Goal: Consume media (video, audio)

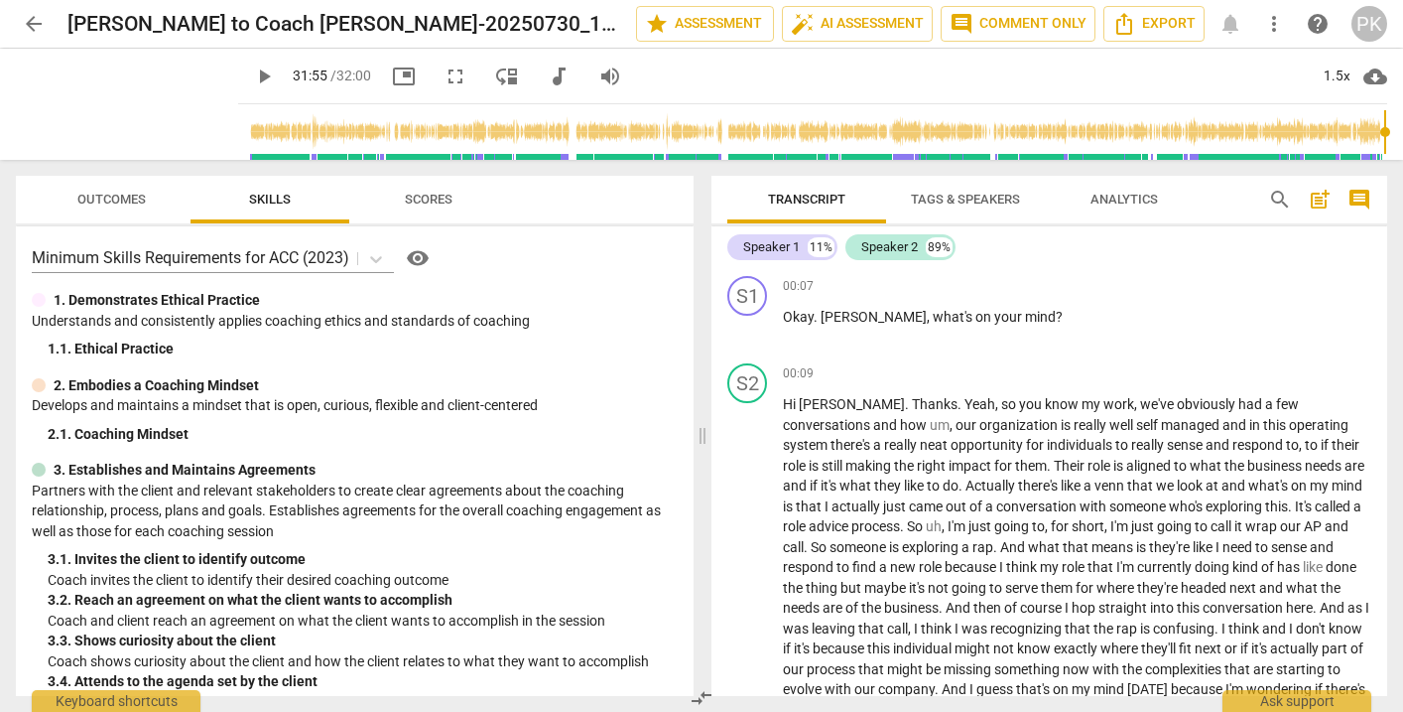
scroll to position [12149, 0]
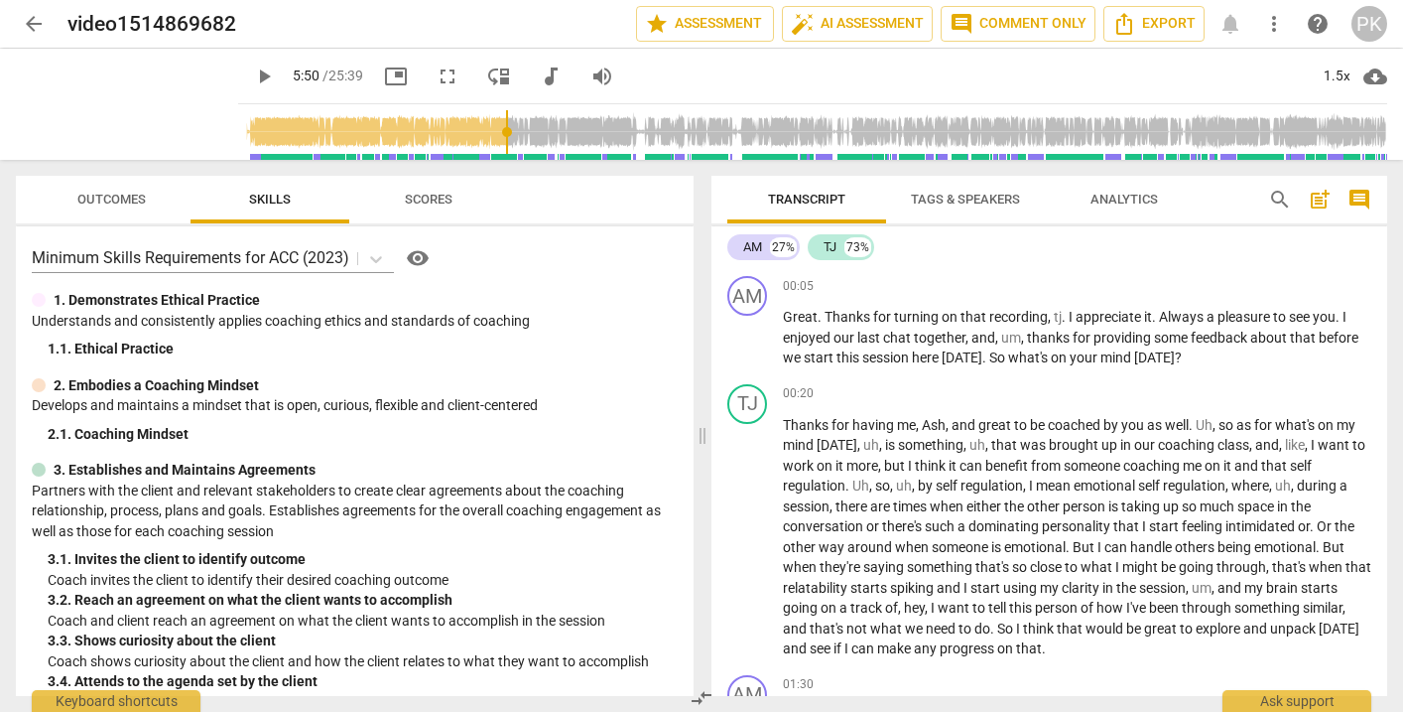
scroll to position [1901, 0]
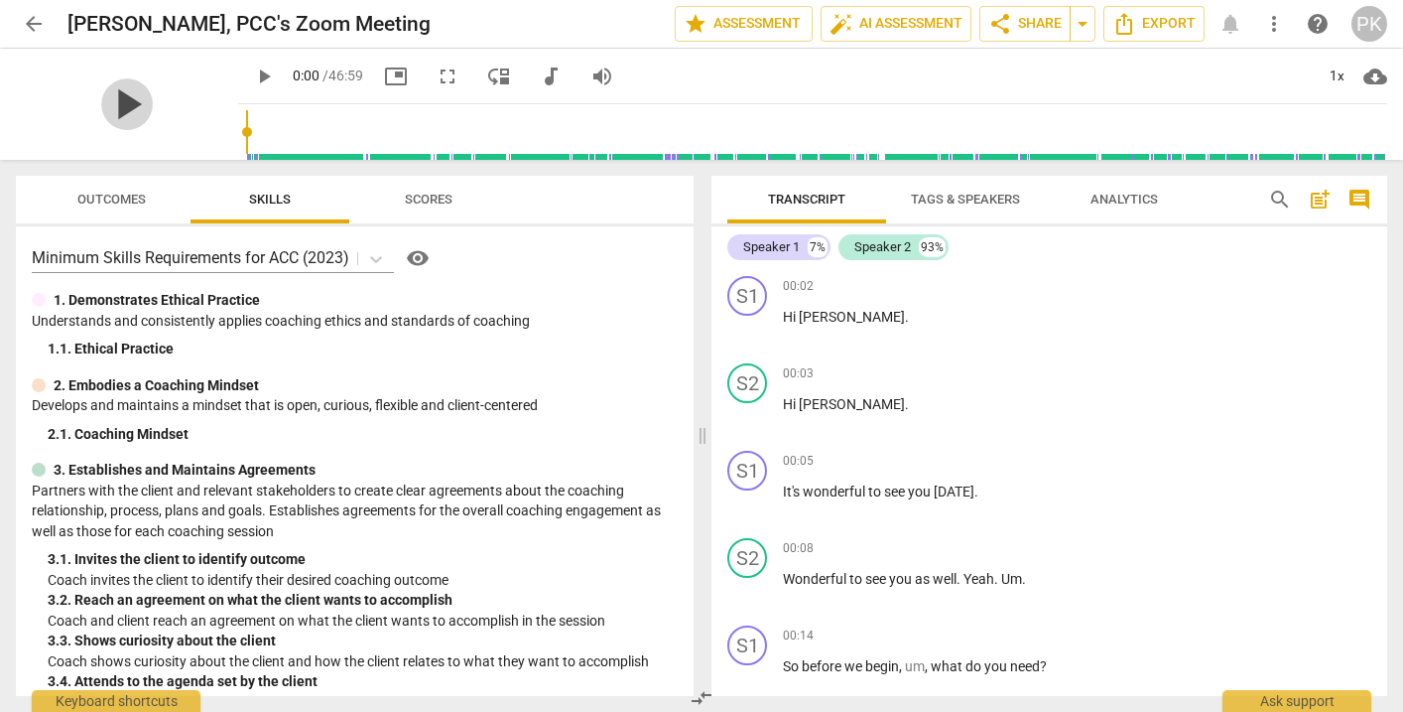
click at [115, 105] on span "play_arrow" at bounding box center [127, 104] width 52 height 52
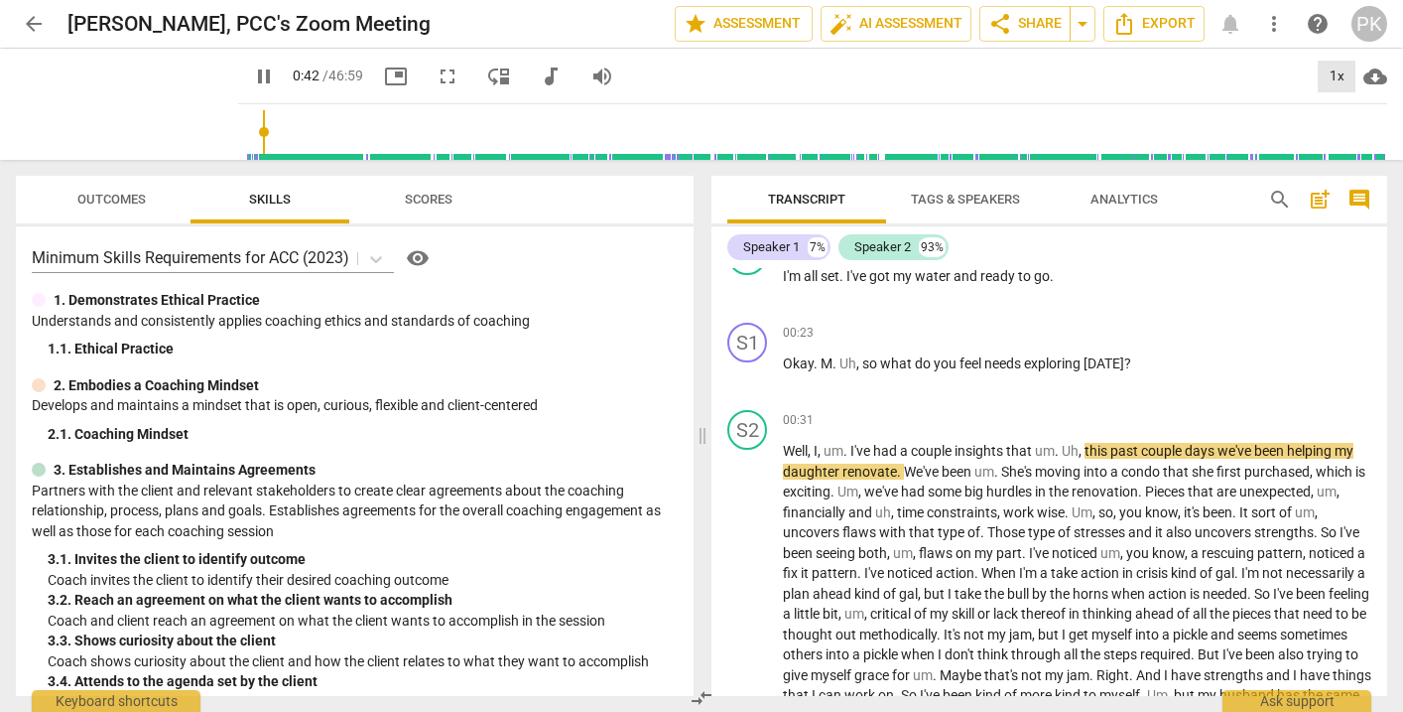
click at [1339, 72] on div "1x" at bounding box center [1337, 77] width 38 height 32
click at [1346, 196] on li "1.5x" at bounding box center [1351, 192] width 66 height 38
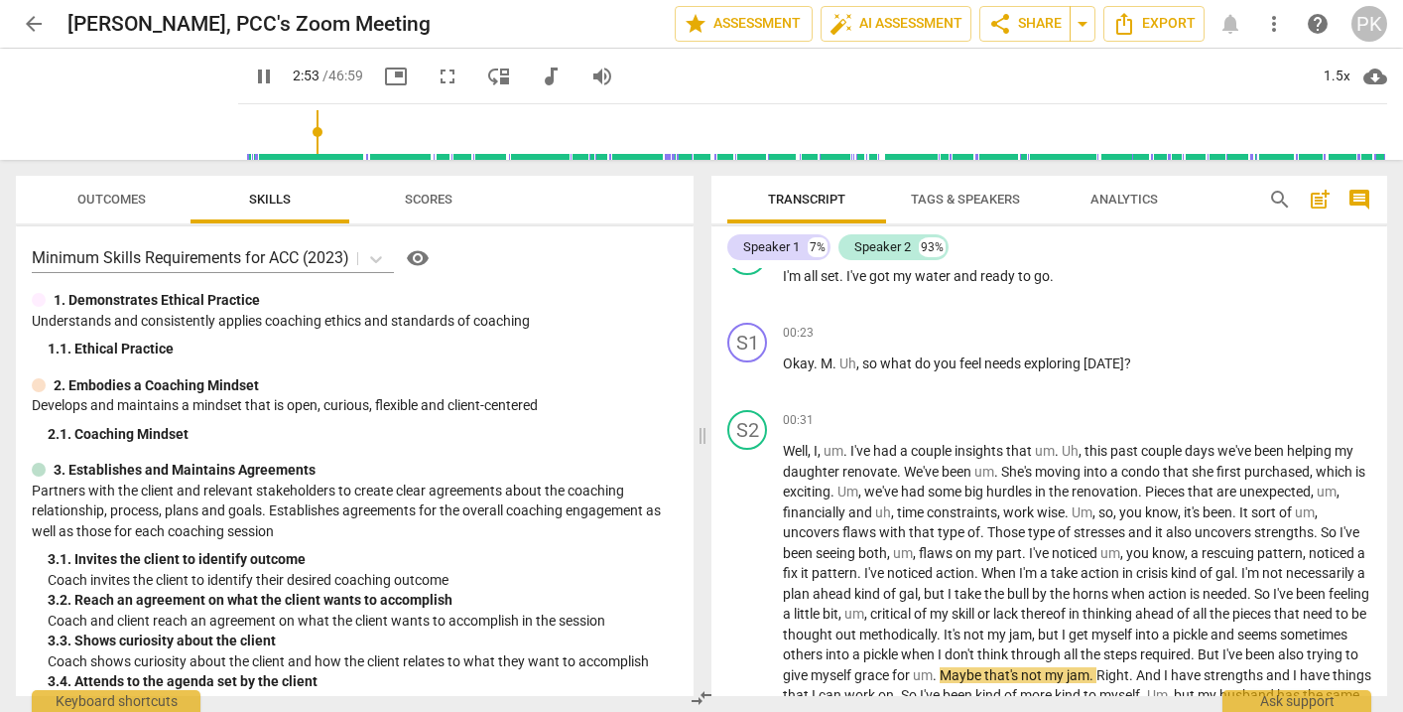
click at [252, 67] on span "pause" at bounding box center [264, 77] width 24 height 24
click at [252, 67] on span "play_arrow" at bounding box center [264, 77] width 24 height 24
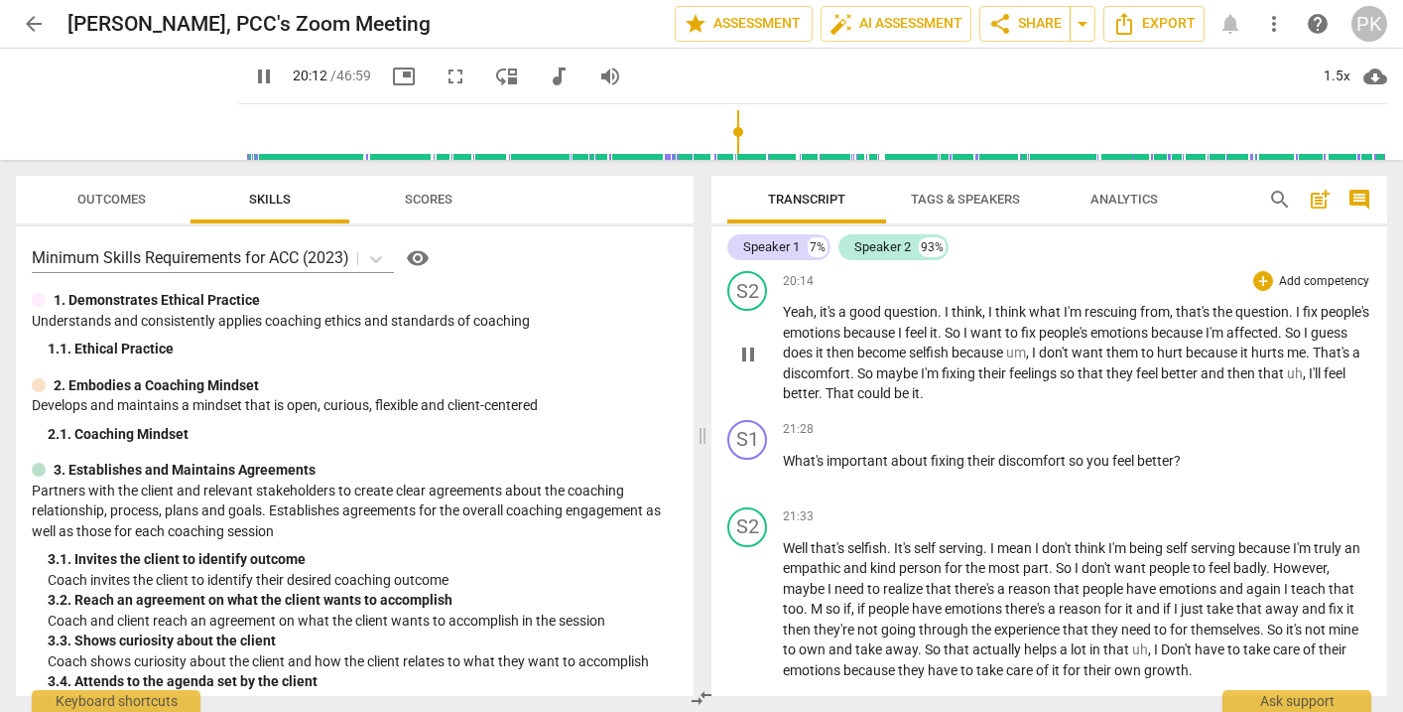
scroll to position [4743, 0]
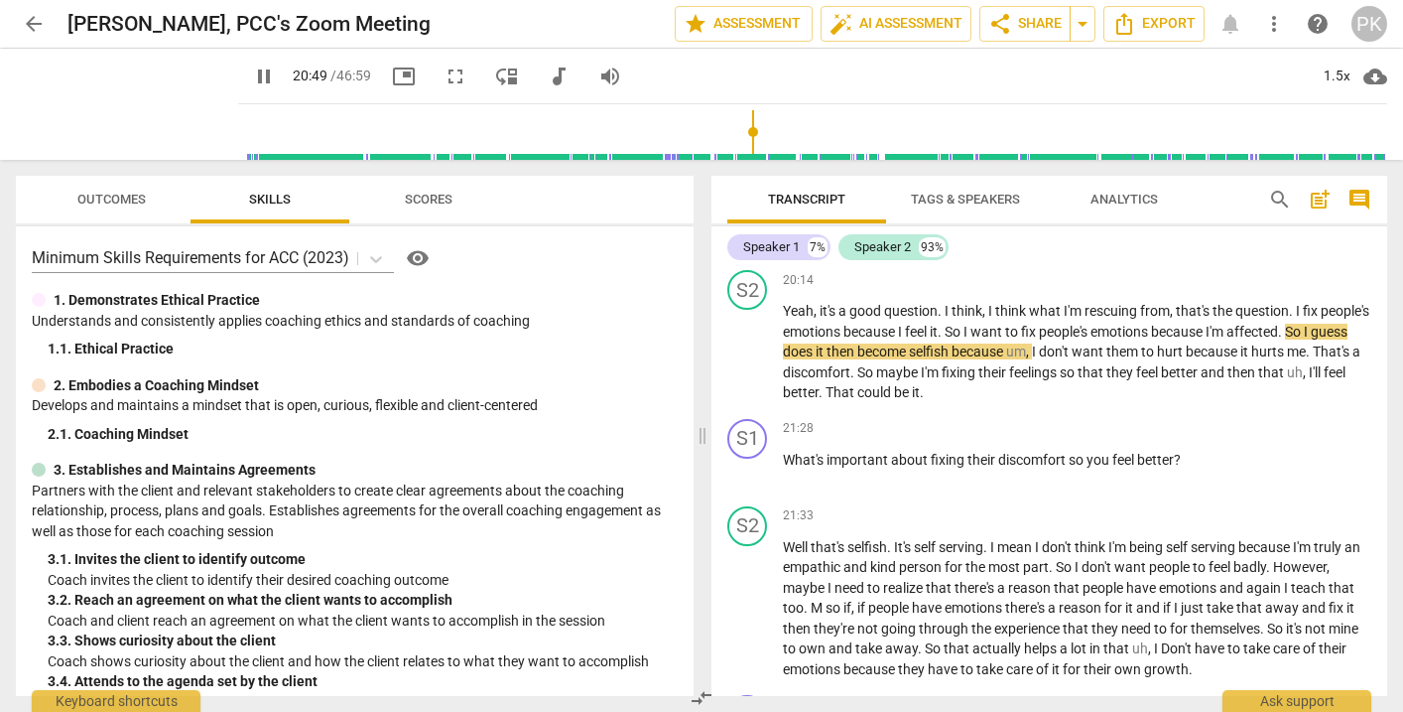
click at [252, 76] on span "pause" at bounding box center [264, 77] width 24 height 24
type input "1250"
